Goal: Task Accomplishment & Management: Complete application form

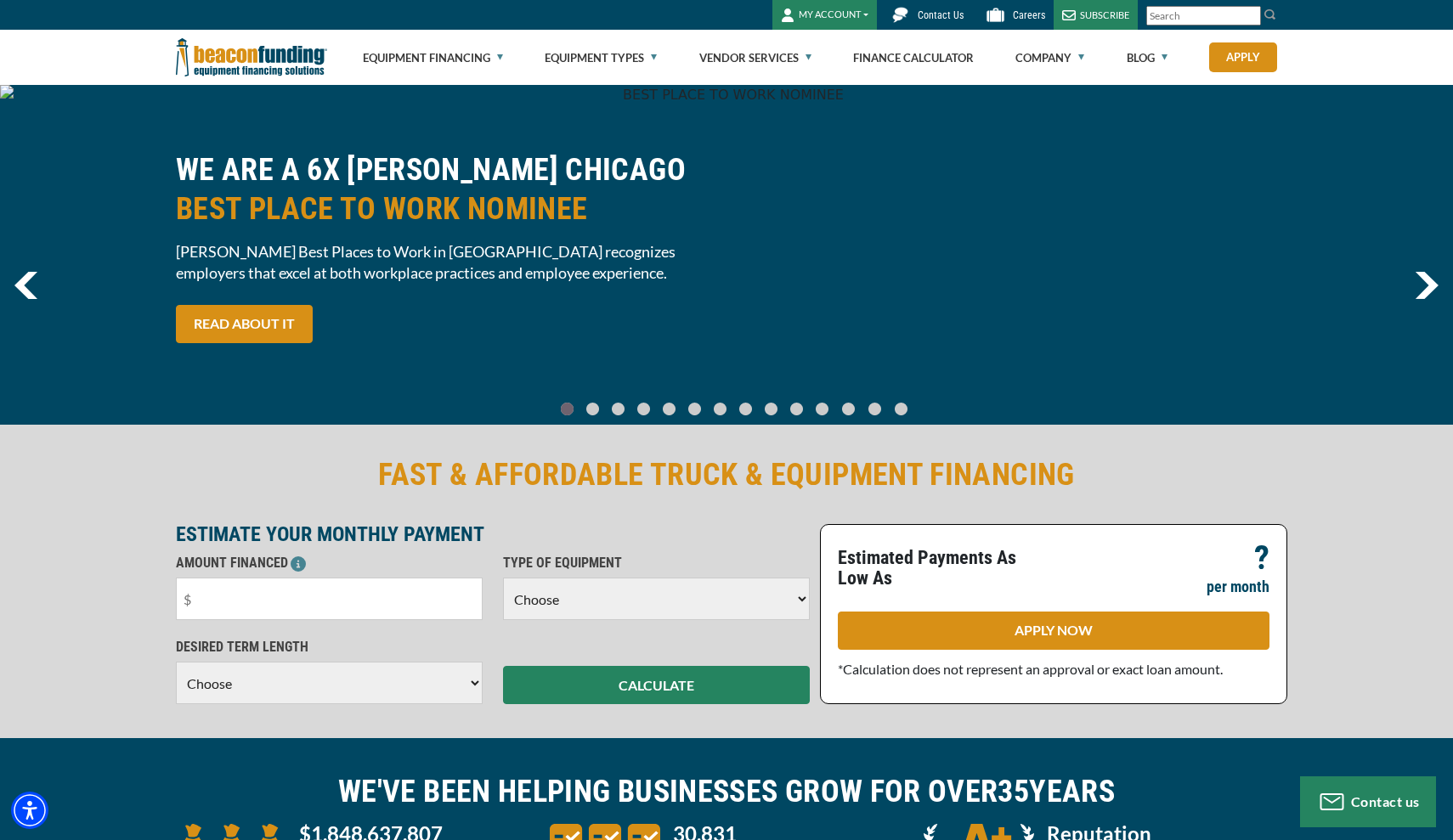
click at [856, 17] on button "MY ACCOUNT" at bounding box center [824, 14] width 104 height 29
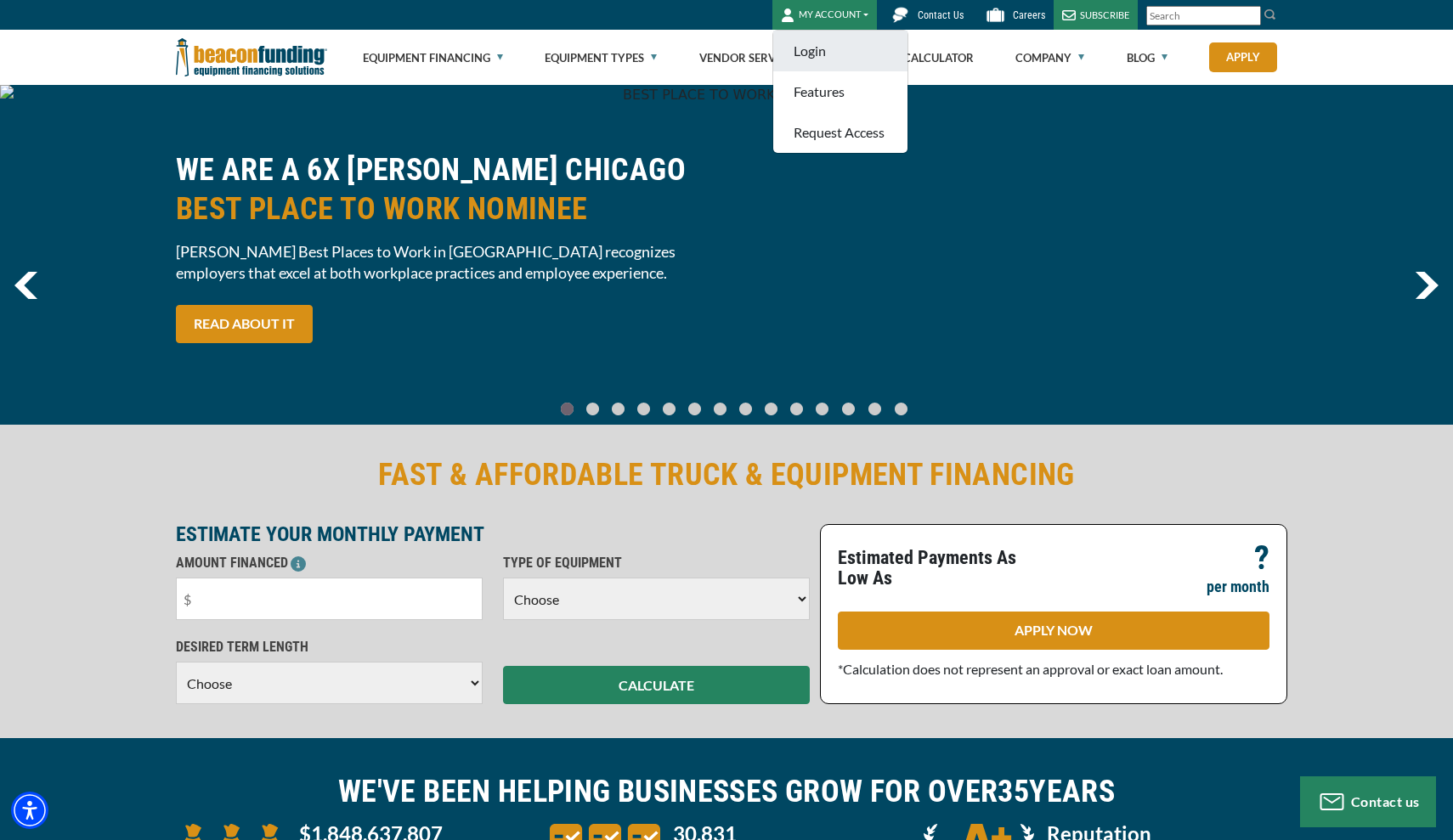
click at [831, 46] on link "Login" at bounding box center [840, 50] width 134 height 41
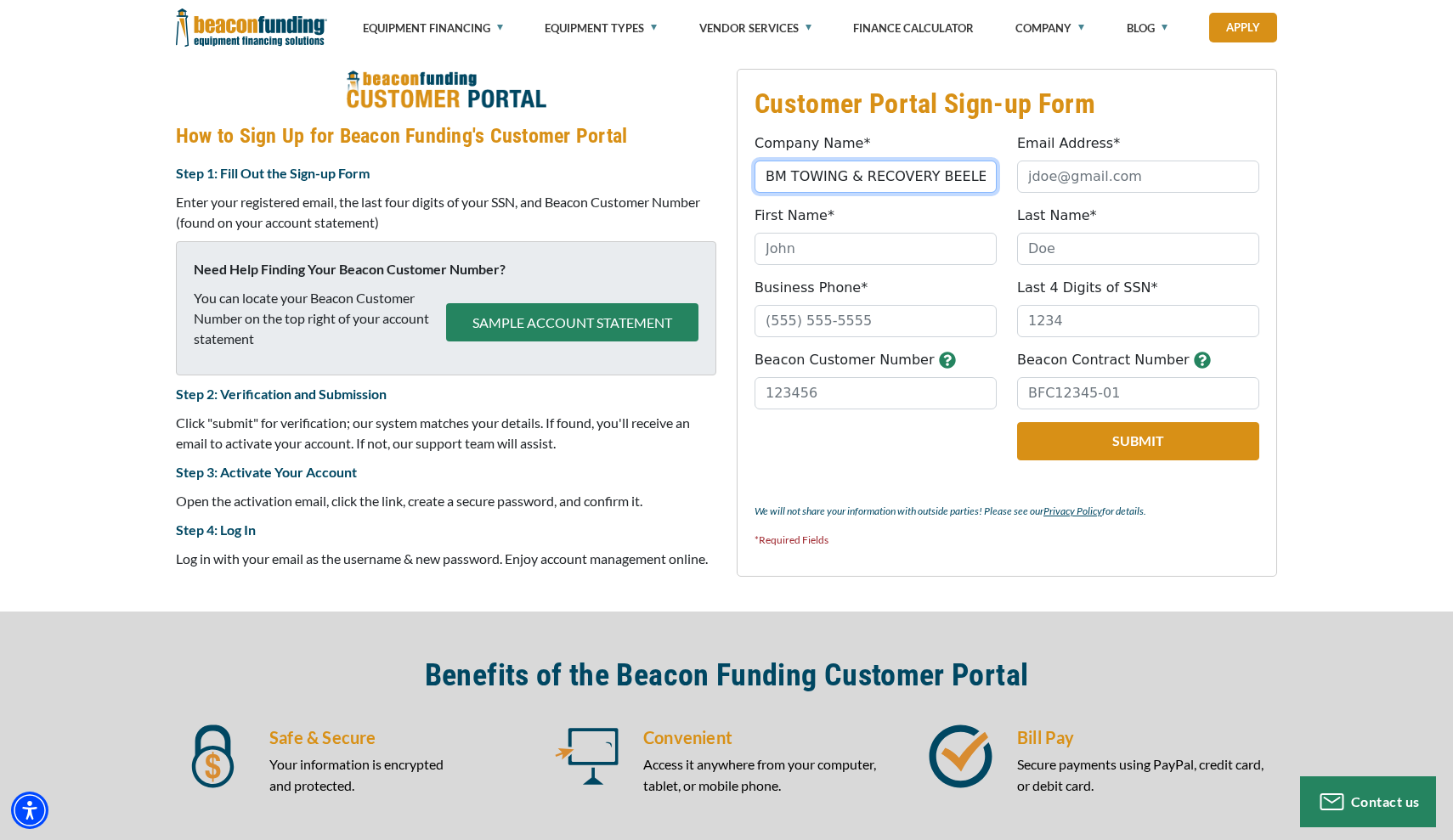
type input "BM TOWING & RECOVERY BEELEVUE LLC"
type input "[PERSON_NAME]"
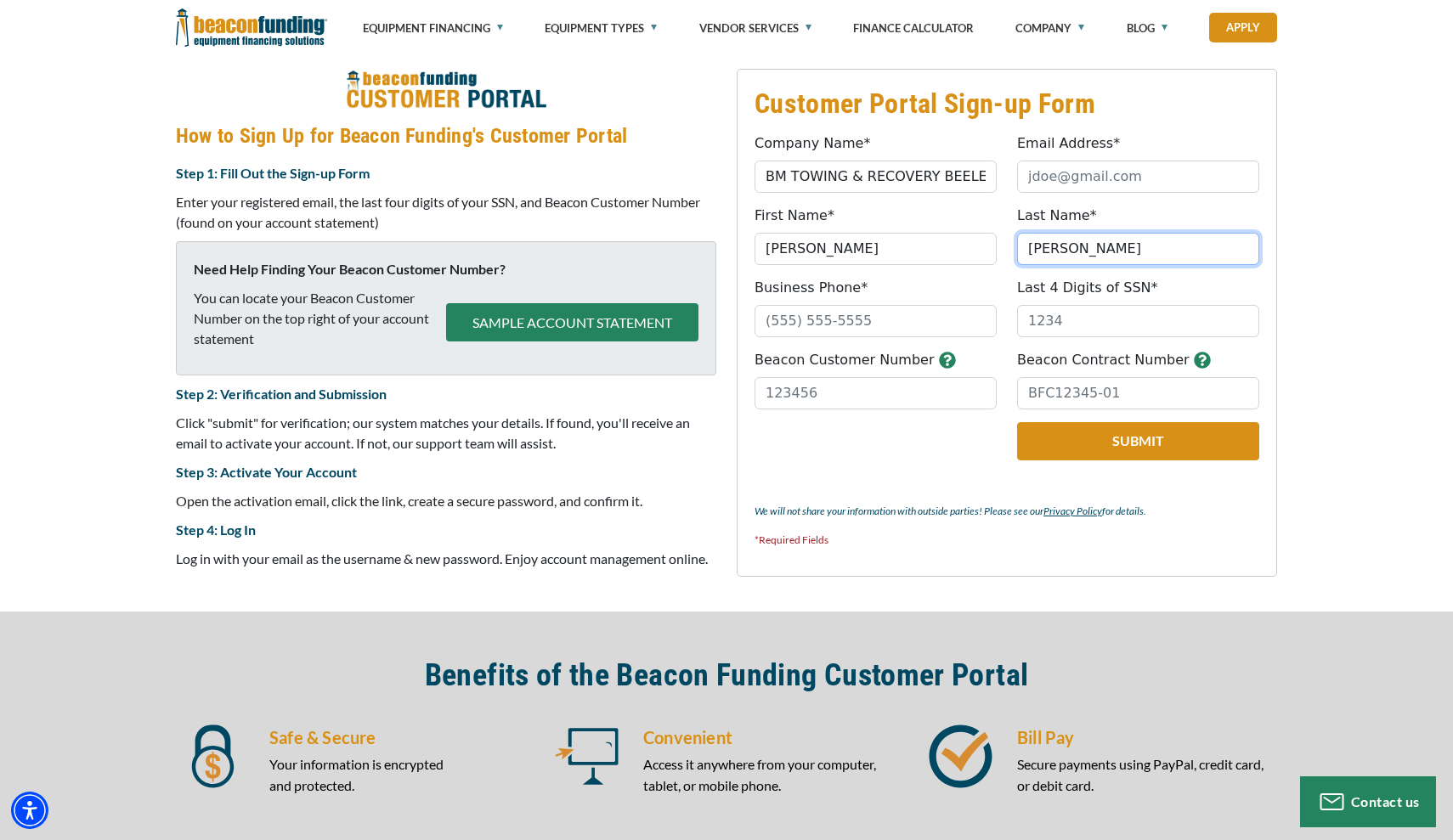
type input "[PERSON_NAME]"
type input "[PHONE_NUMBER]"
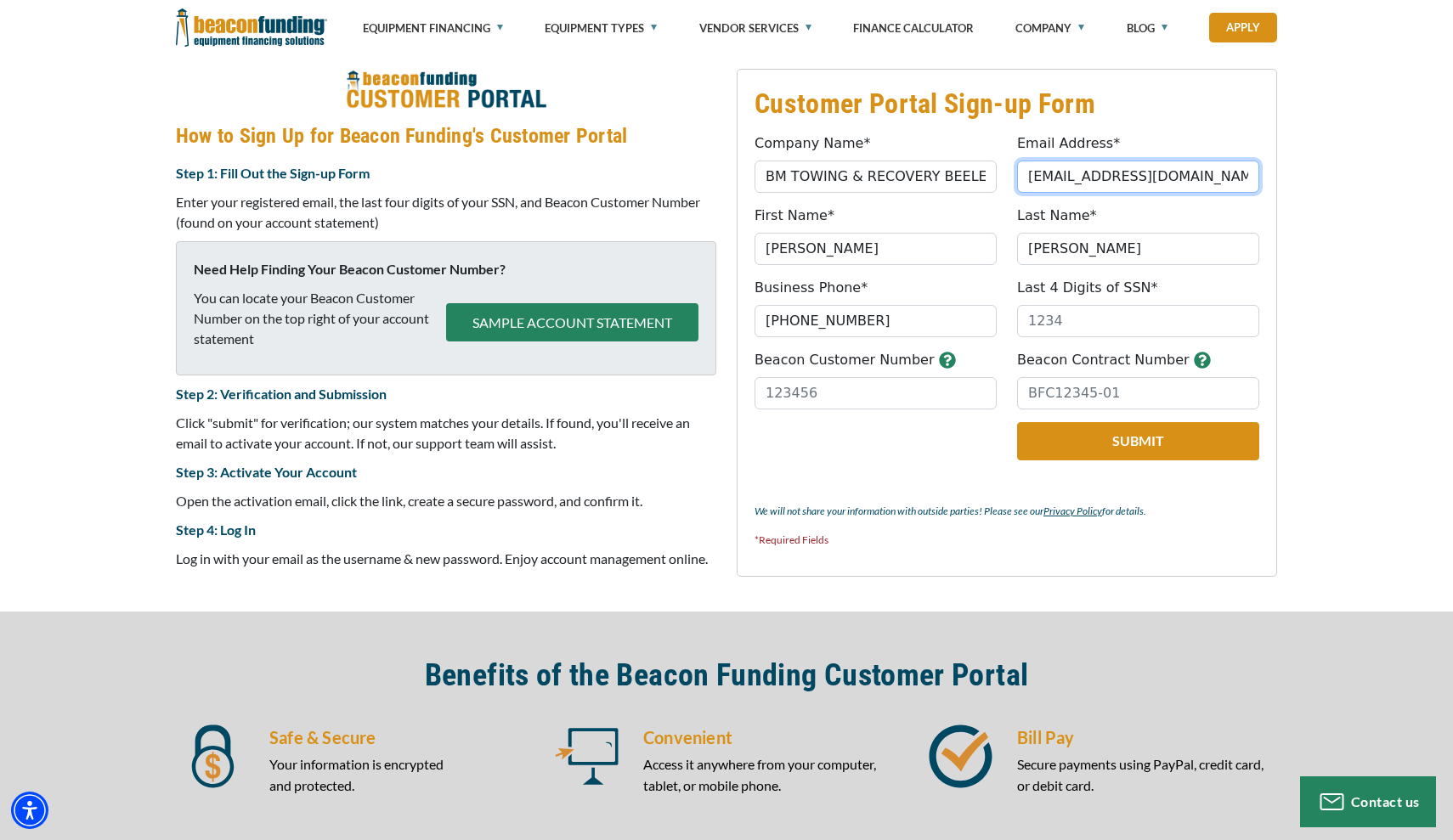
type input "[EMAIL_ADDRESS][DOMAIN_NAME]"
click at [1050, 325] on input "Last 4 Digits of SSN*" at bounding box center [1138, 321] width 242 height 32
type input "1337"
click at [880, 389] on input "Beacon Customer Number" at bounding box center [875, 393] width 242 height 32
click at [938, 363] on icon "button" at bounding box center [946, 359] width 16 height 16
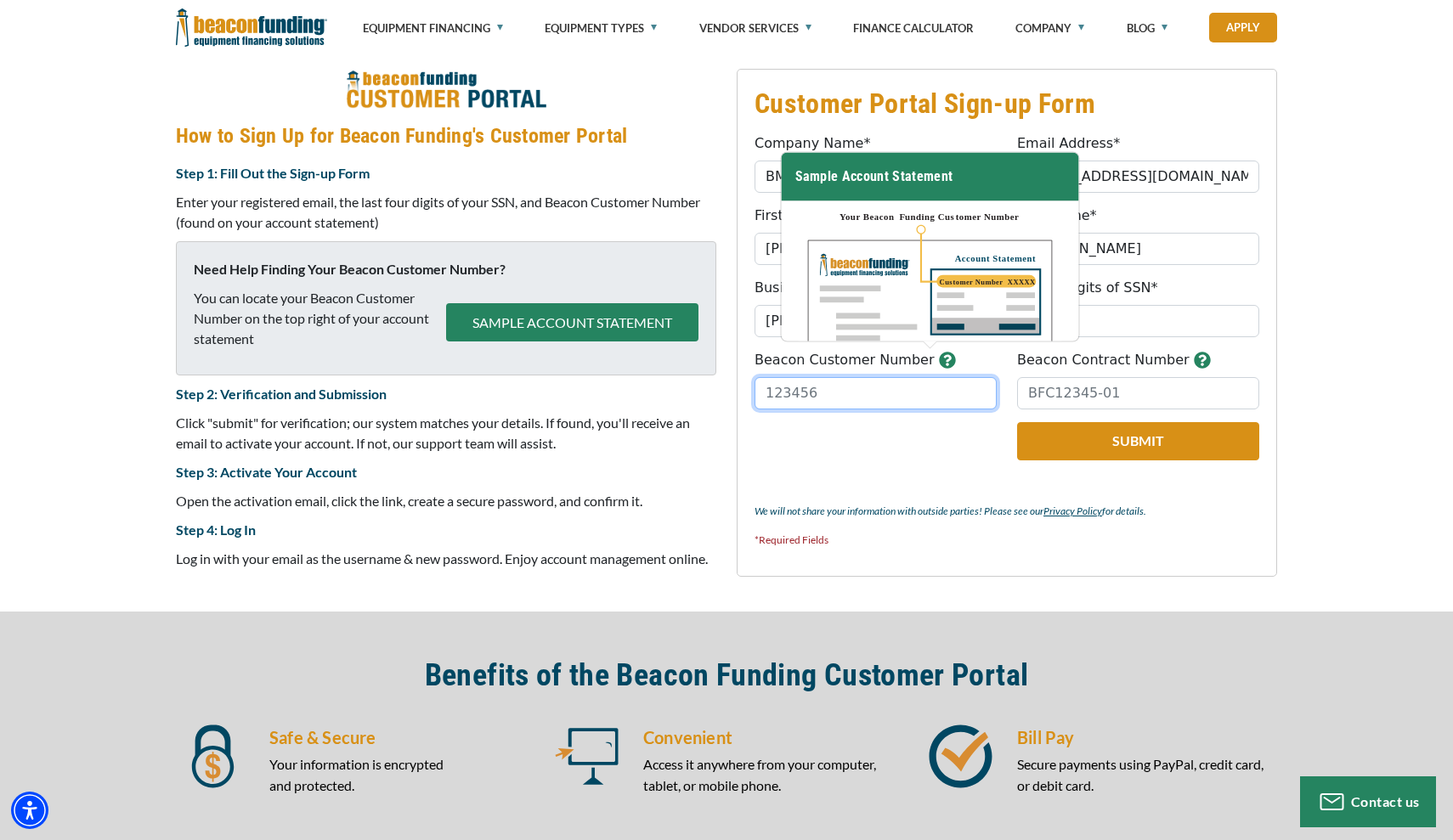
click at [824, 377] on input "Beacon Customer Number" at bounding box center [875, 393] width 242 height 32
type input "34118"
click at [1043, 383] on input "Beacon Contract Number" at bounding box center [1138, 393] width 242 height 32
click at [1045, 381] on input "Beacon Contract Number" at bounding box center [1138, 393] width 242 height 32
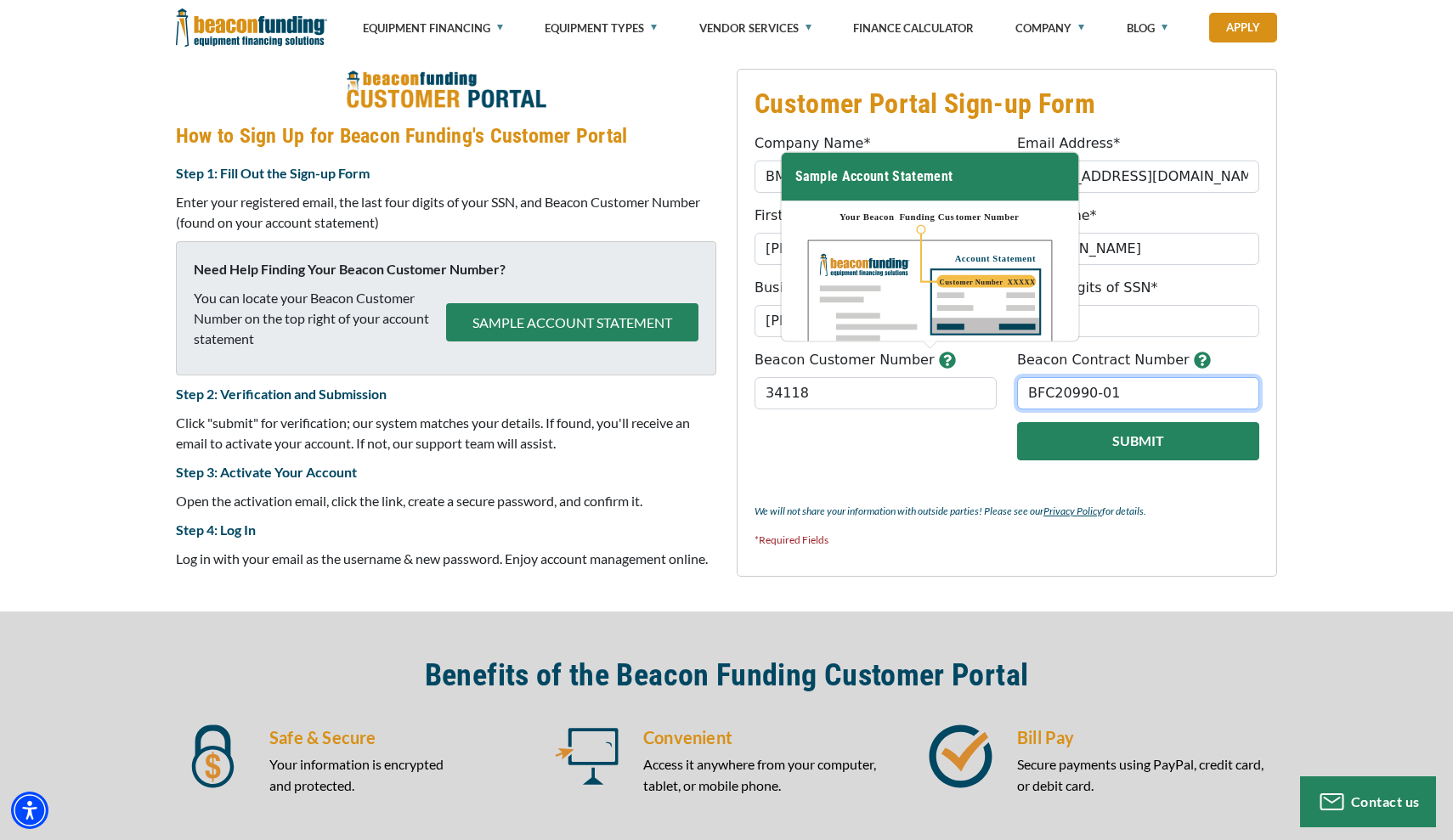
type input "BFC20990-01"
click at [1166, 439] on button "Submit" at bounding box center [1138, 441] width 242 height 38
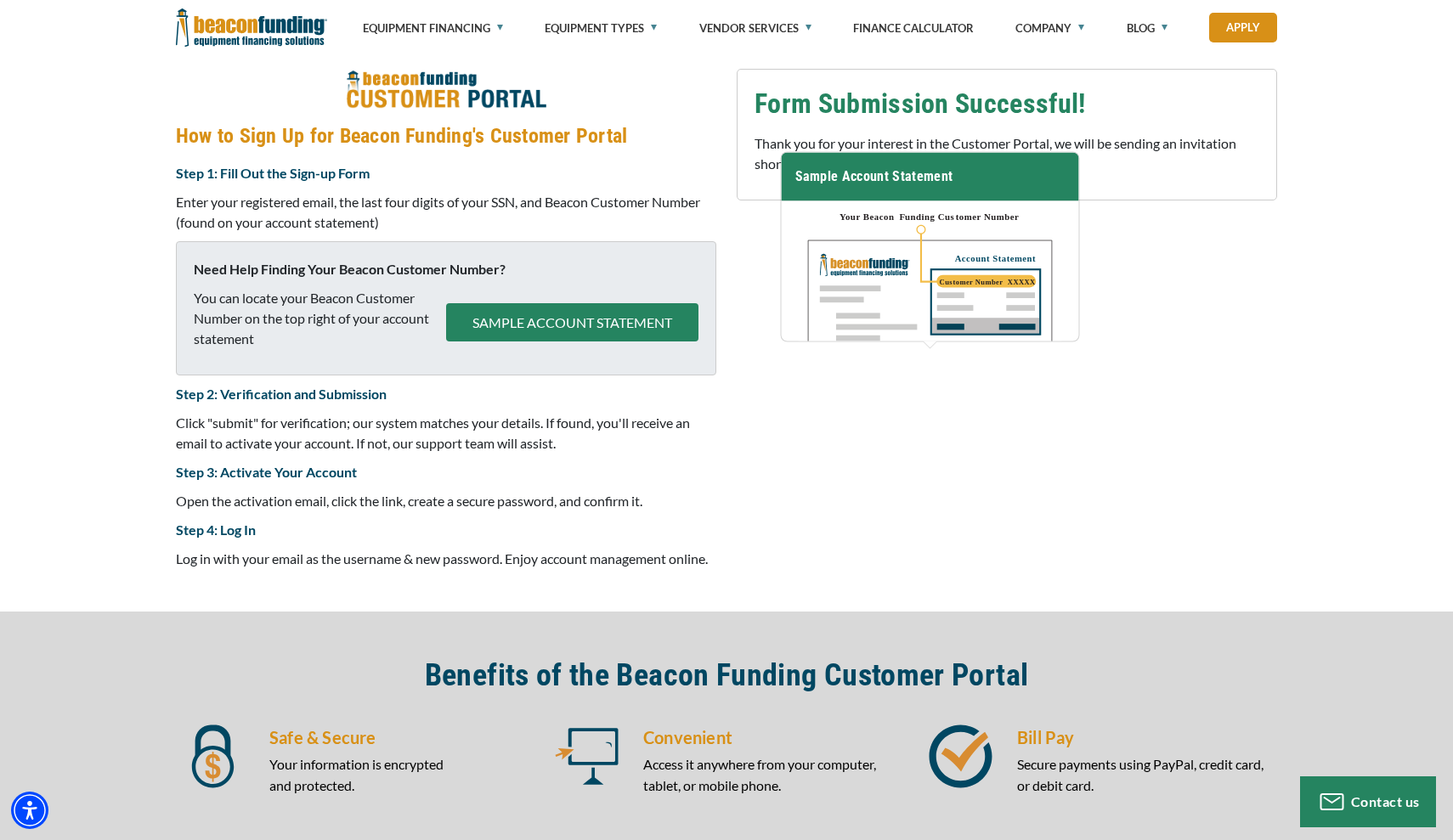
click at [545, 333] on button "SAMPLE ACCOUNT STATEMENT" at bounding box center [573, 322] width 253 height 38
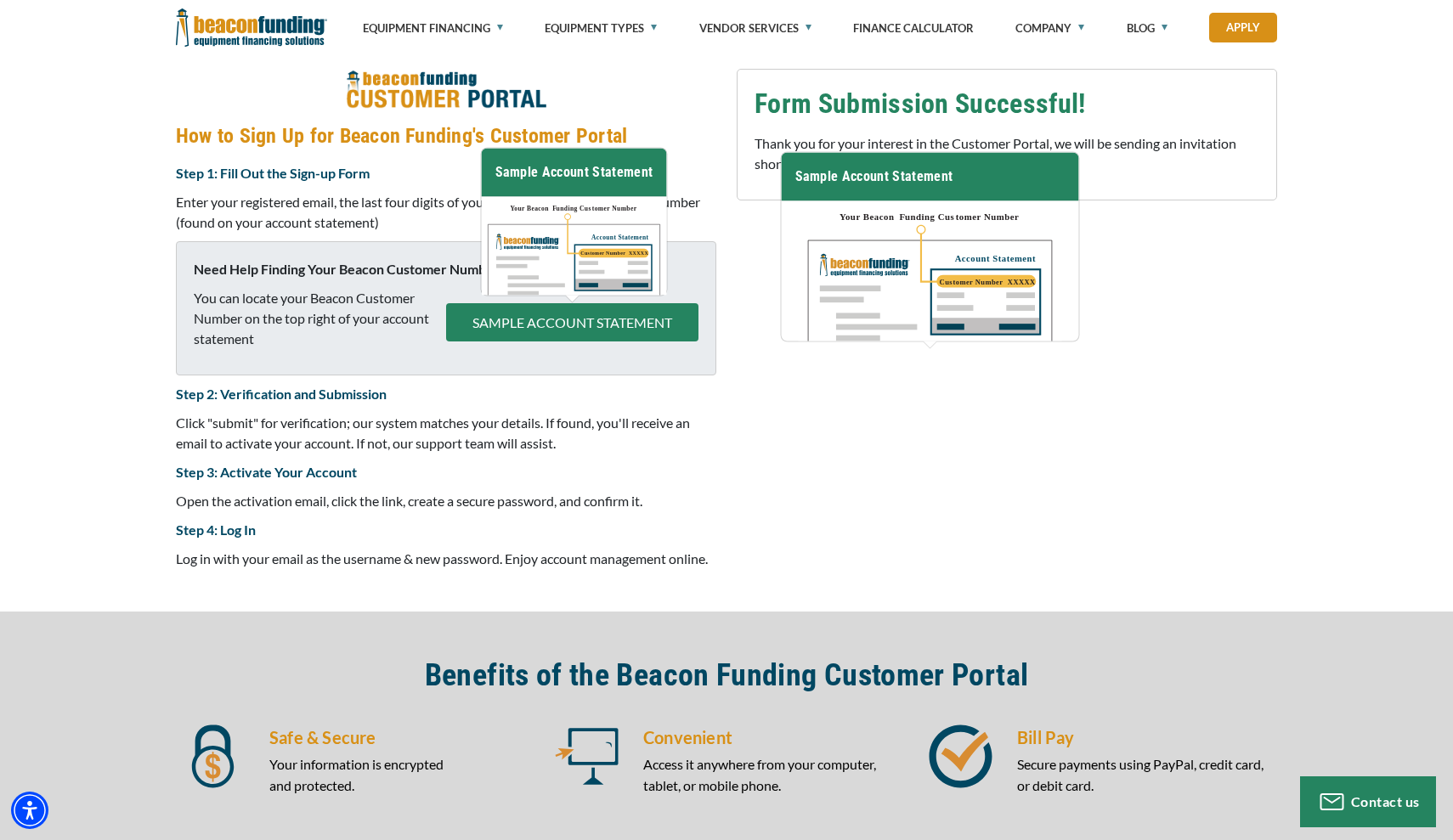
click at [517, 439] on p "Click "submit" for verification; our system matches your details. If found, you…" at bounding box center [445, 433] width 540 height 41
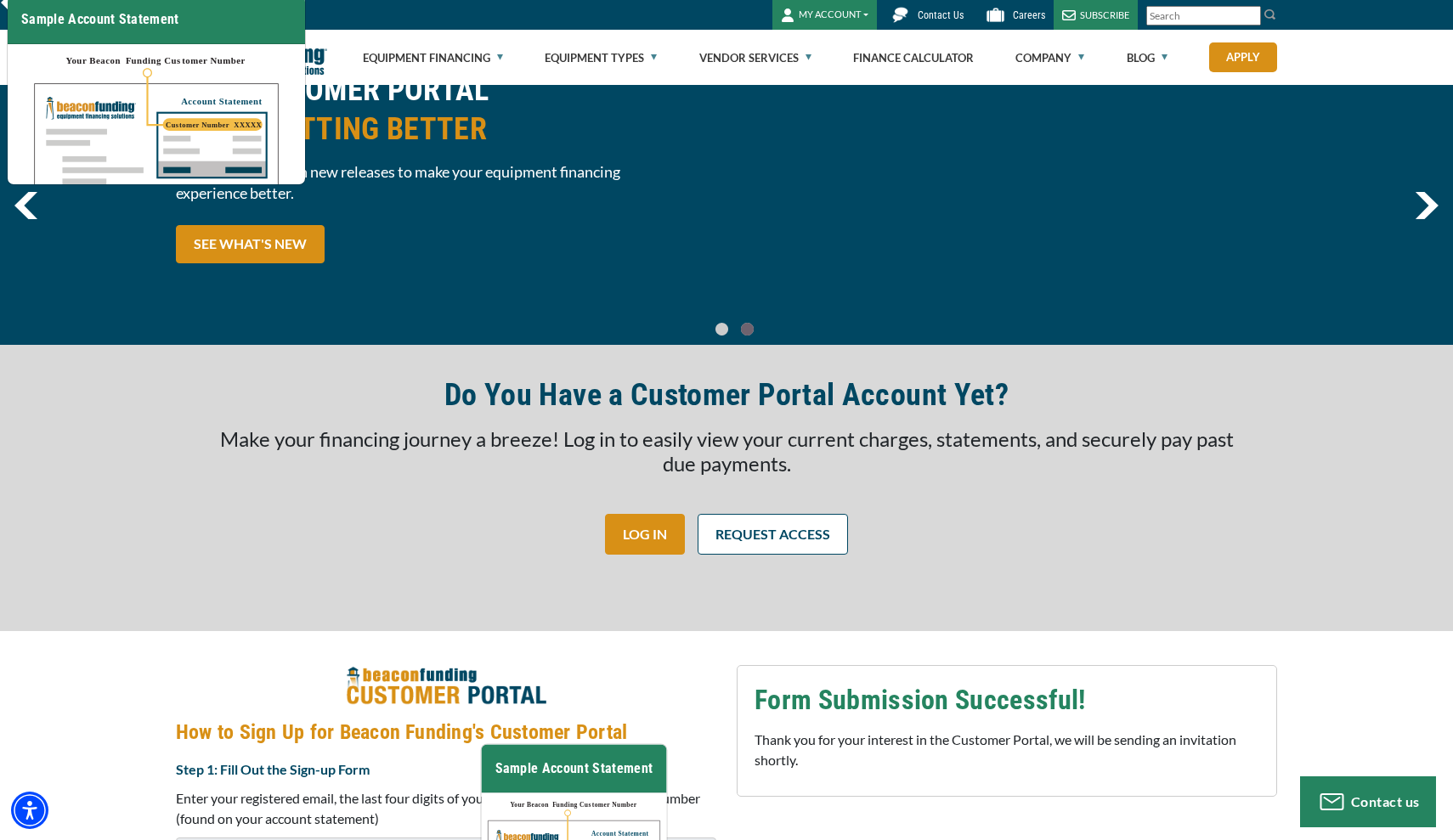
scroll to position [86, 0]
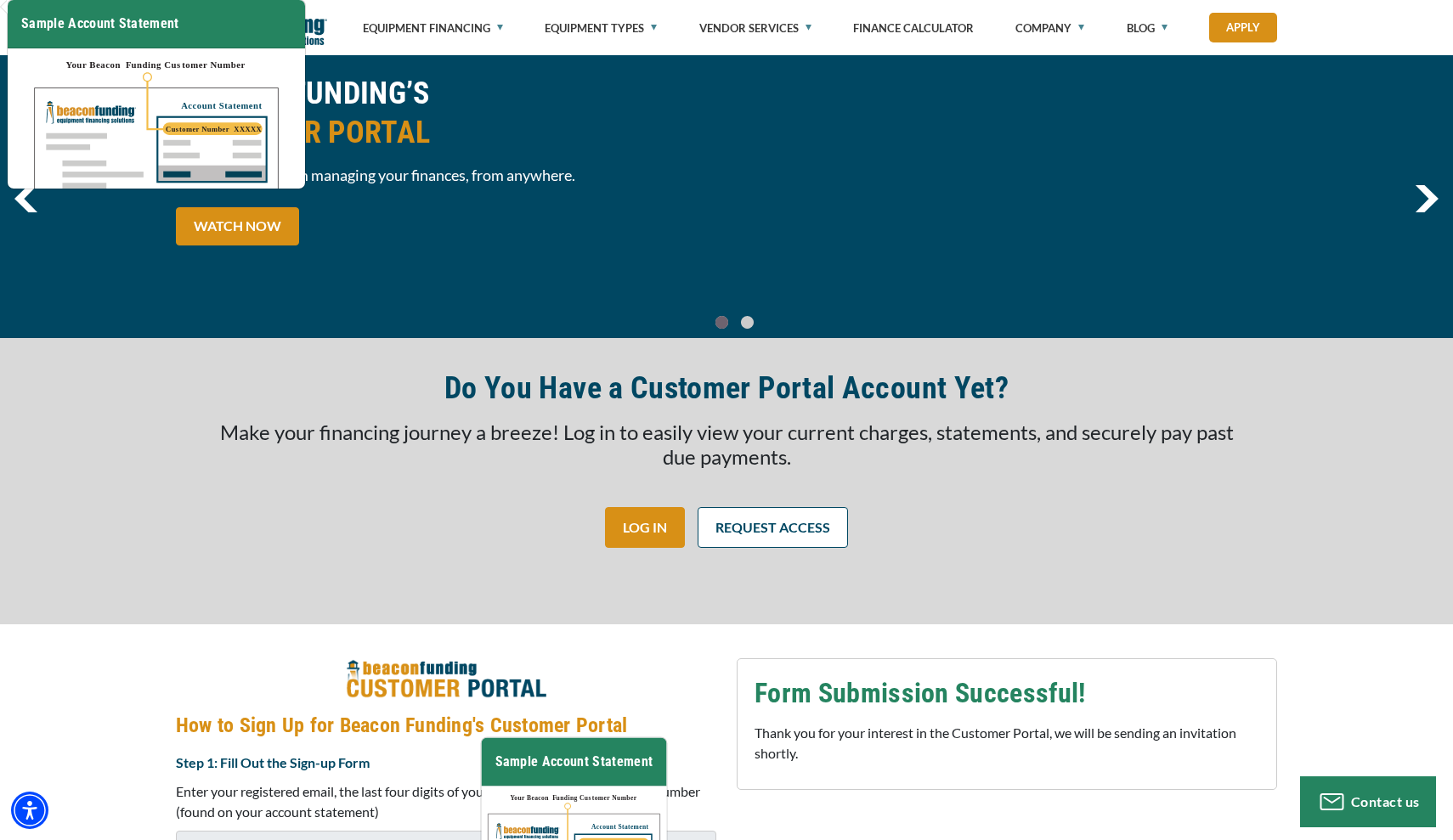
click at [102, 289] on div "BEACON FUNDING’S CUSTOMER PORTAL One click away from managing your finances, fr…" at bounding box center [726, 168] width 1453 height 340
click at [537, 111] on h2 "BEACON FUNDING’S CUSTOMER PORTAL" at bounding box center [445, 113] width 540 height 78
click at [674, 530] on link "LOG IN" at bounding box center [645, 527] width 80 height 41
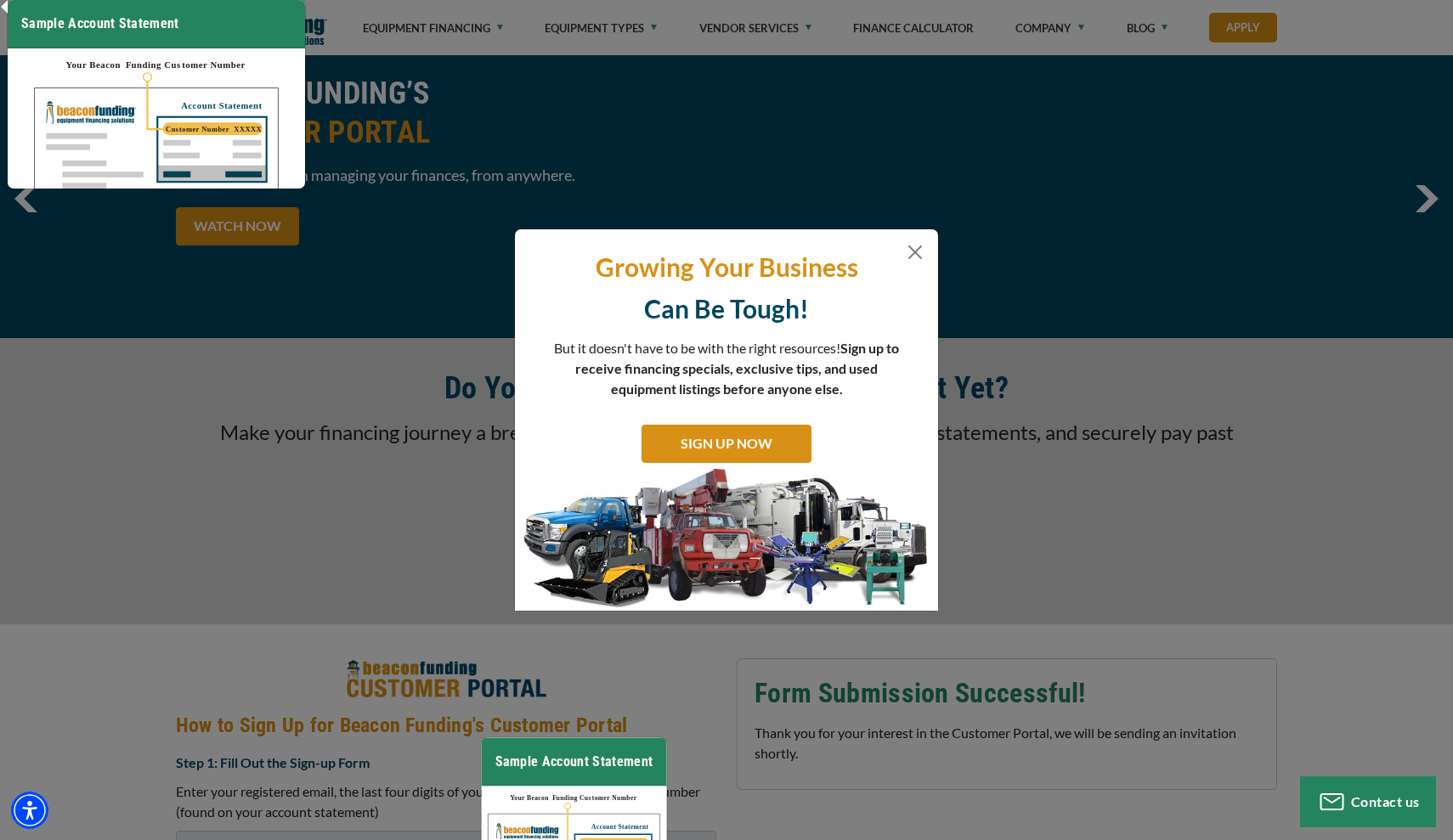
click at [912, 262] on p "Growing Your Business" at bounding box center [726, 267] width 398 height 33
click at [915, 247] on button "Close" at bounding box center [915, 252] width 20 height 20
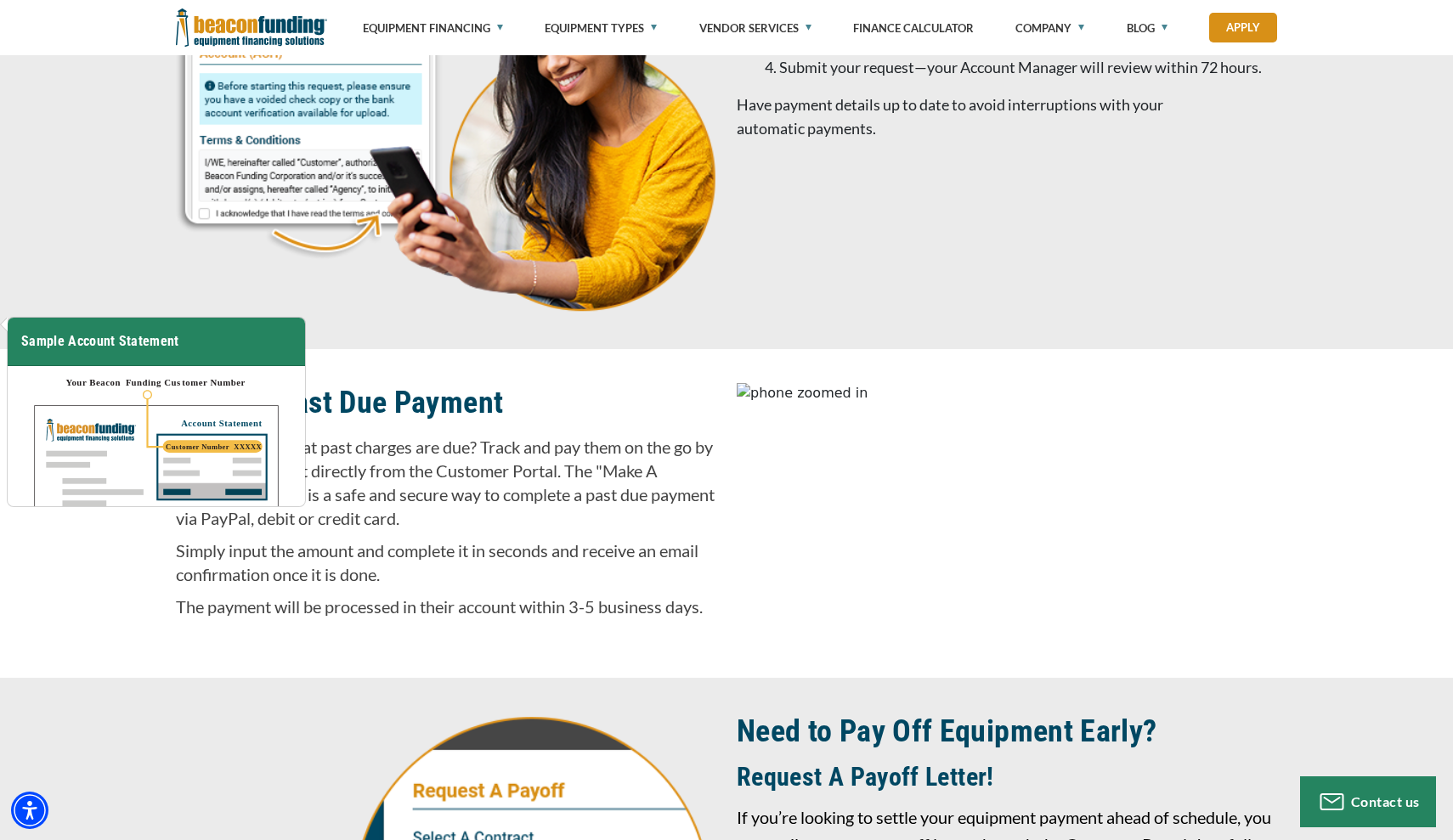
scroll to position [3344, 0]
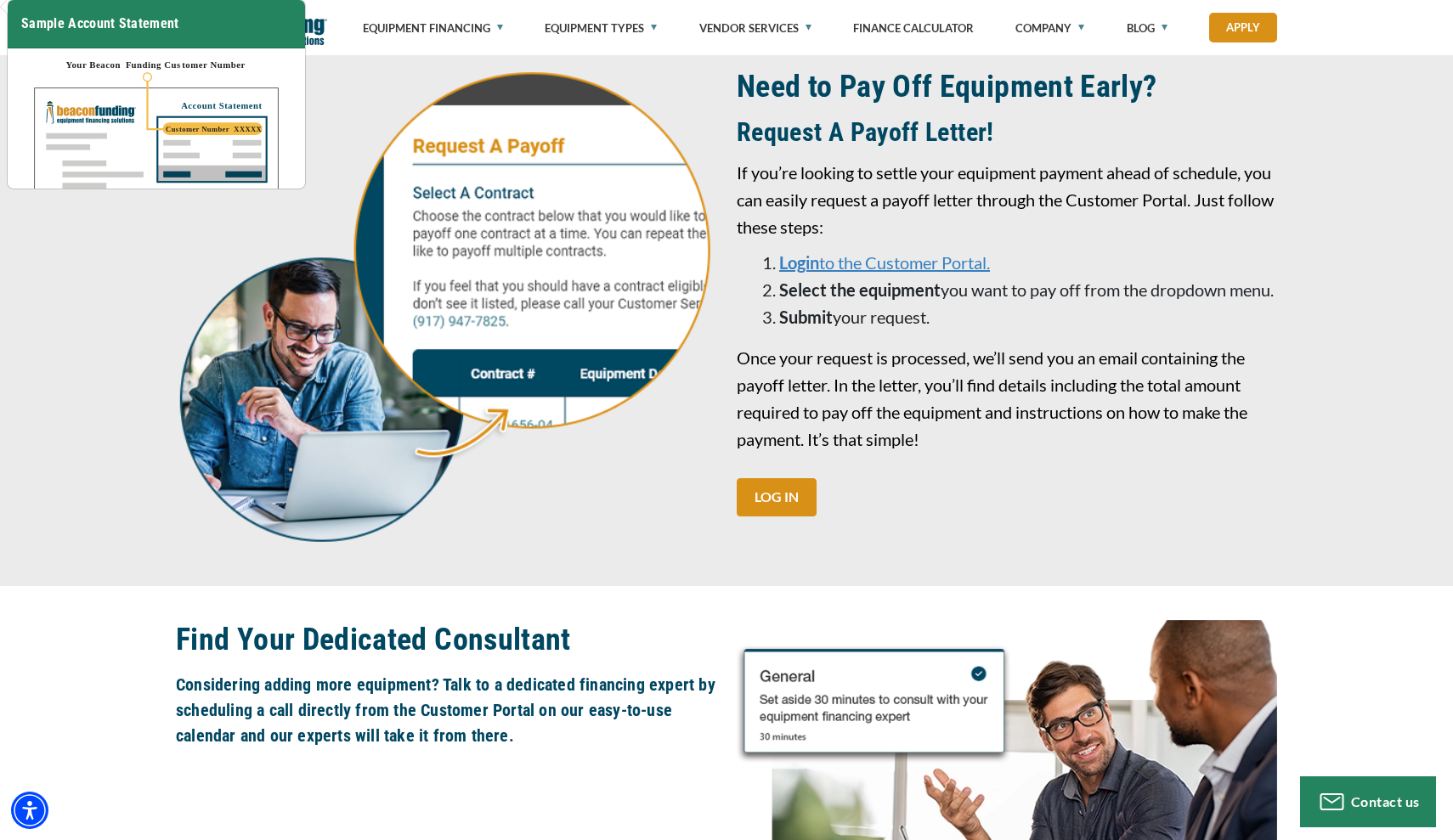
click at [1302, 1] on div "Equipment Financing Financing Programs Empty heading Flexible Financing Lease-T…" at bounding box center [726, 28] width 1453 height 55
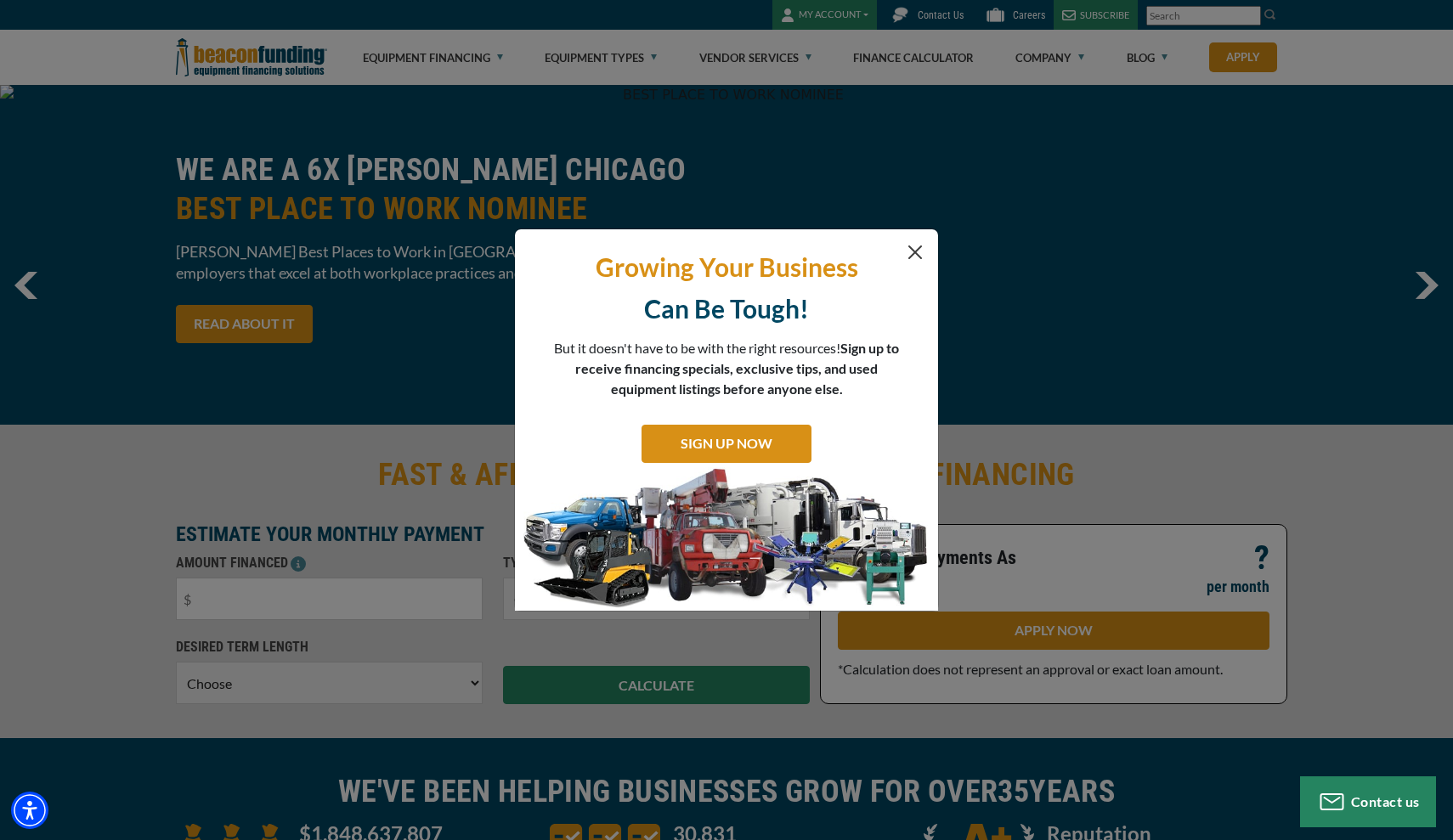
click at [910, 254] on button "Close" at bounding box center [915, 252] width 20 height 20
